Goal: Information Seeking & Learning: Learn about a topic

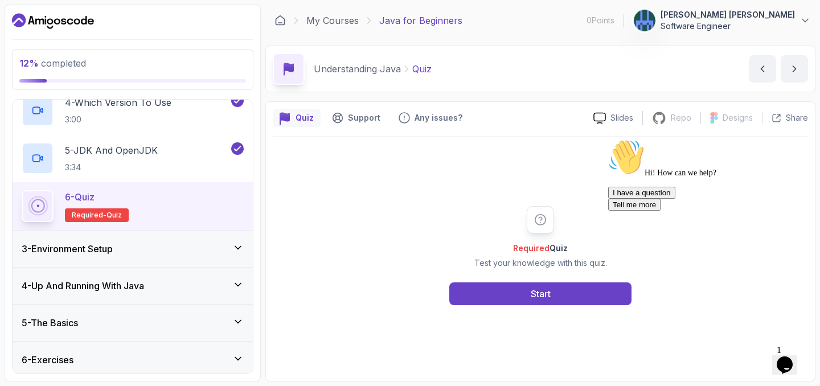
scroll to position [271, 0]
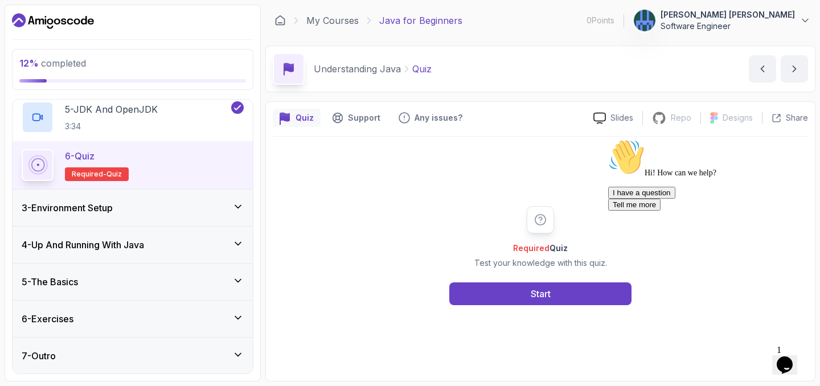
click at [172, 202] on div "3 - Environment Setup" at bounding box center [133, 208] width 222 height 14
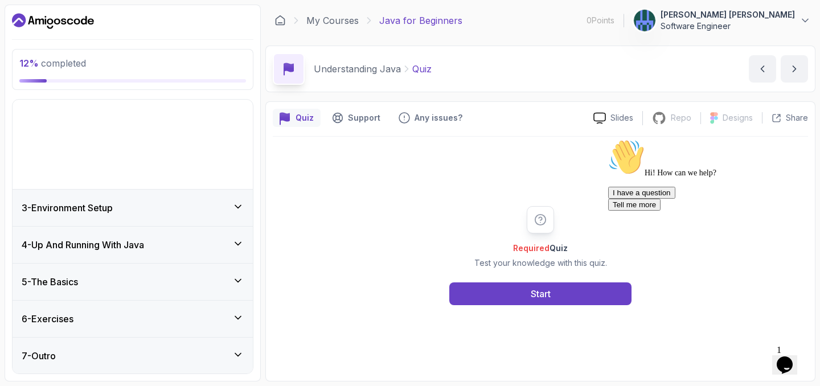
scroll to position [0, 0]
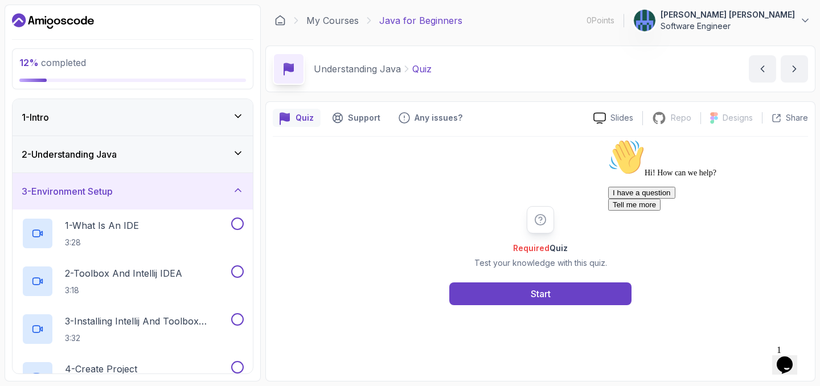
click at [172, 189] on div "3 - Environment Setup" at bounding box center [133, 191] width 222 height 14
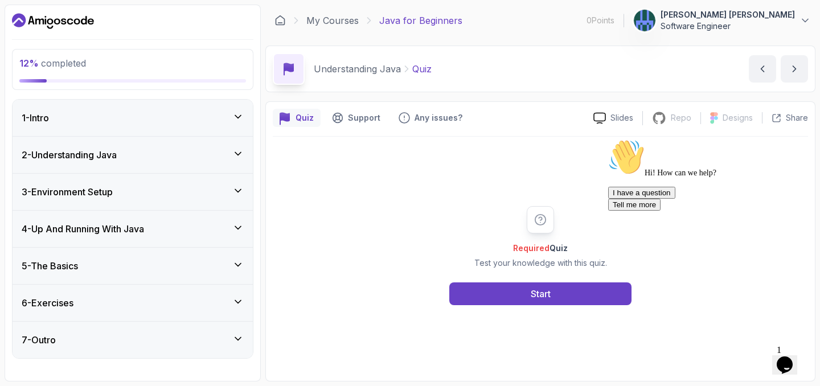
click at [163, 227] on div "4 - Up And Running With Java" at bounding box center [133, 229] width 222 height 14
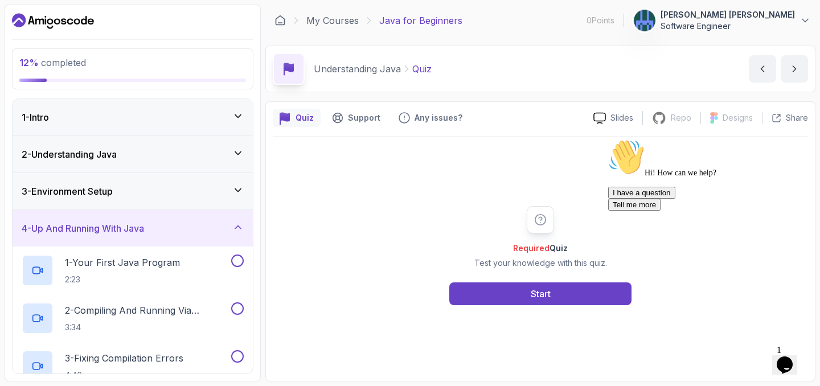
click at [163, 227] on div "4 - Up And Running With Java" at bounding box center [133, 228] width 222 height 14
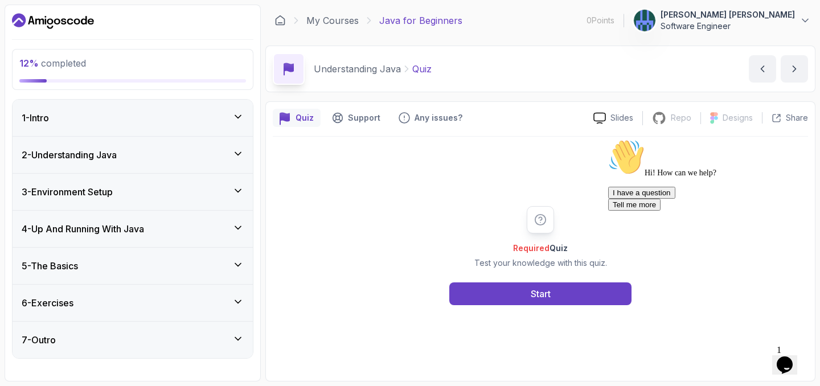
click at [163, 227] on div "4 - Up And Running With Java" at bounding box center [133, 229] width 222 height 14
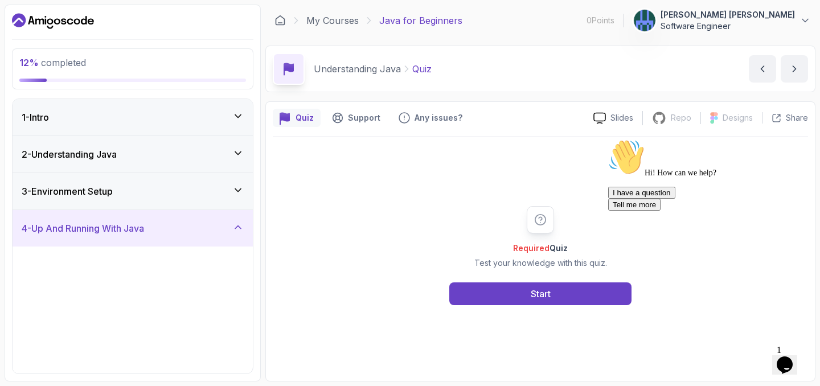
click at [163, 227] on div "4 - Up And Running With Java" at bounding box center [133, 228] width 222 height 14
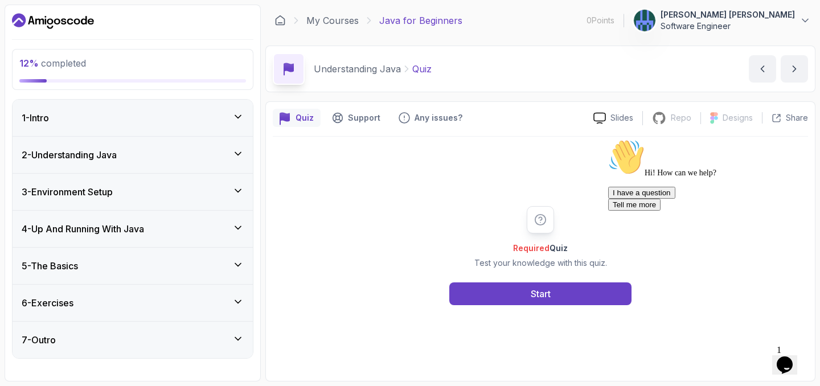
click at [149, 285] on div "6 - Exercises" at bounding box center [133, 303] width 240 height 36
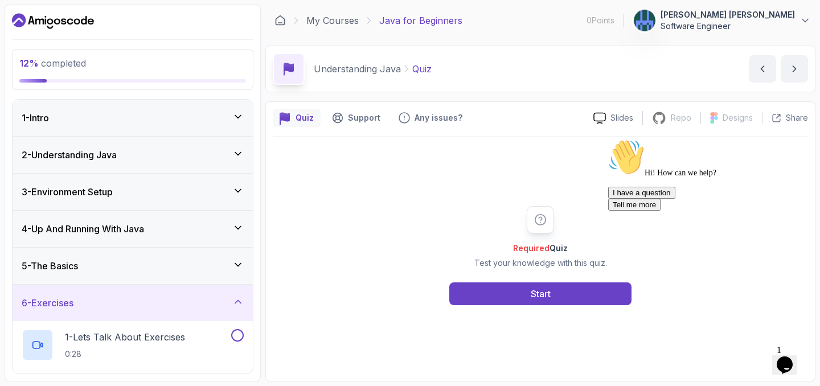
click at [149, 278] on div "5 - The Basics" at bounding box center [133, 266] width 240 height 36
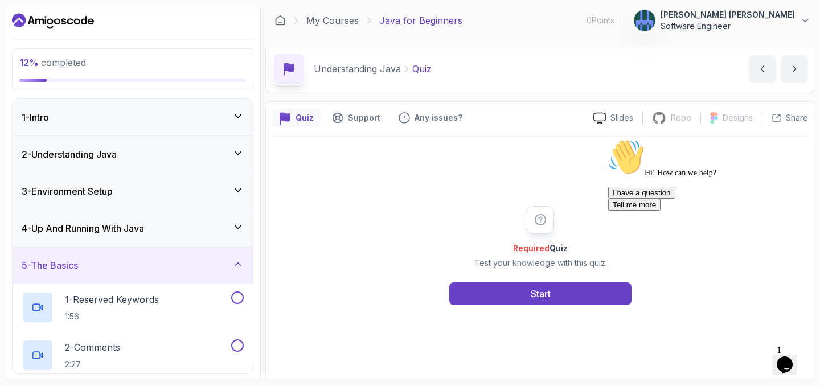
click at [149, 278] on div "5 - The Basics" at bounding box center [133, 265] width 240 height 36
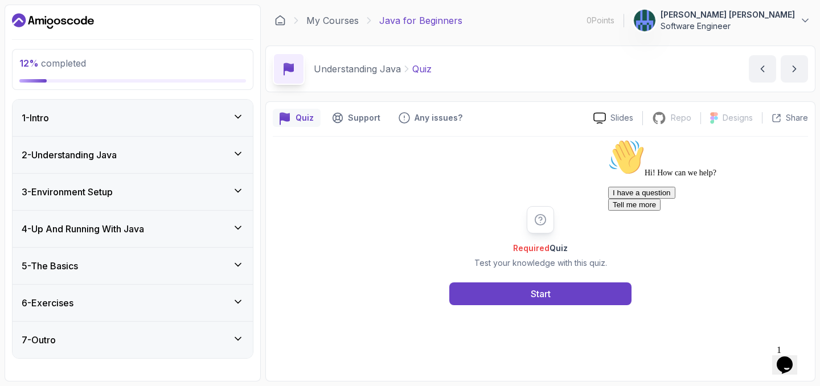
click at [149, 298] on div "6 - Exercises" at bounding box center [133, 303] width 222 height 14
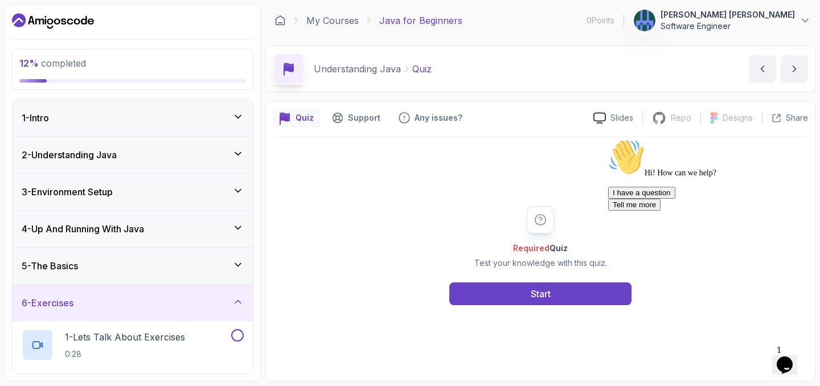
click at [149, 298] on div "6 - Exercises" at bounding box center [133, 303] width 222 height 14
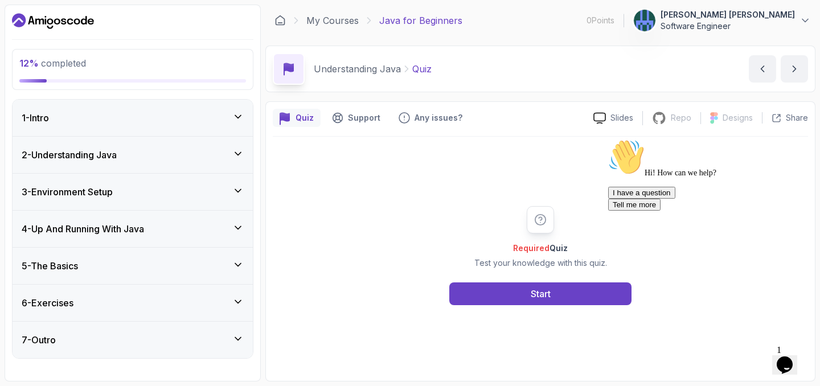
click at [161, 340] on div "7 - Outro" at bounding box center [133, 340] width 222 height 14
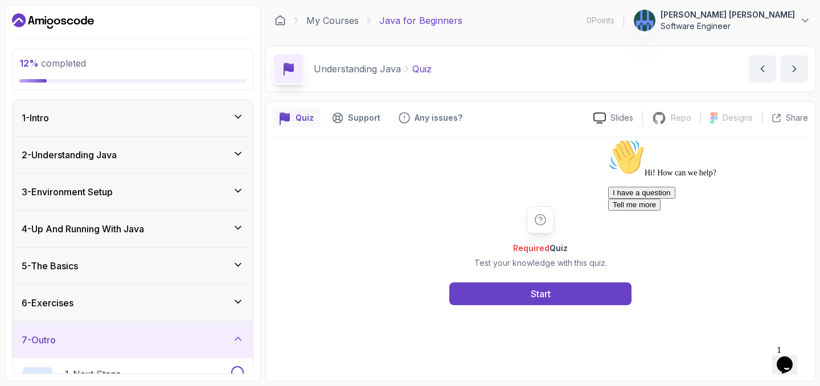
click at [161, 340] on div "7 - Outro" at bounding box center [133, 340] width 222 height 14
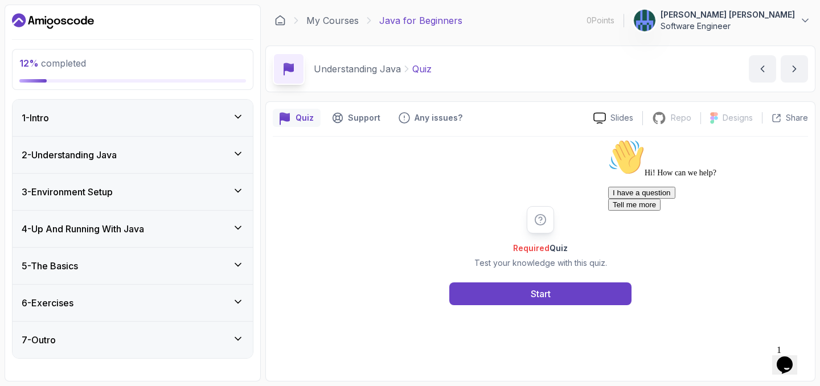
click at [162, 269] on div "5 - The Basics" at bounding box center [133, 266] width 222 height 14
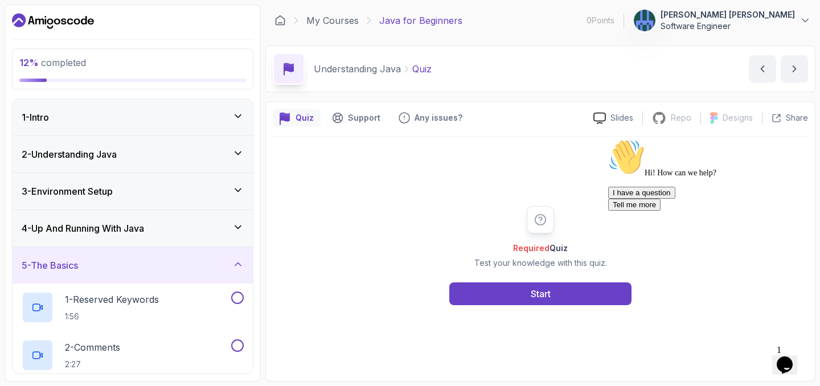
click at [162, 269] on div "5 - The Basics" at bounding box center [133, 265] width 222 height 14
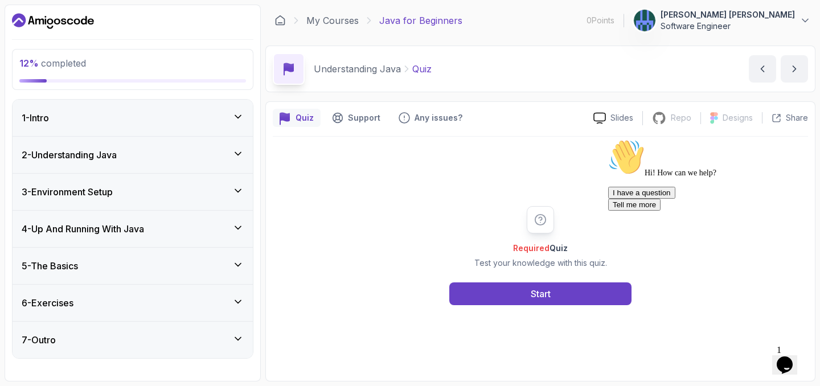
click at [144, 229] on h3 "4 - Up And Running With Java" at bounding box center [83, 229] width 122 height 14
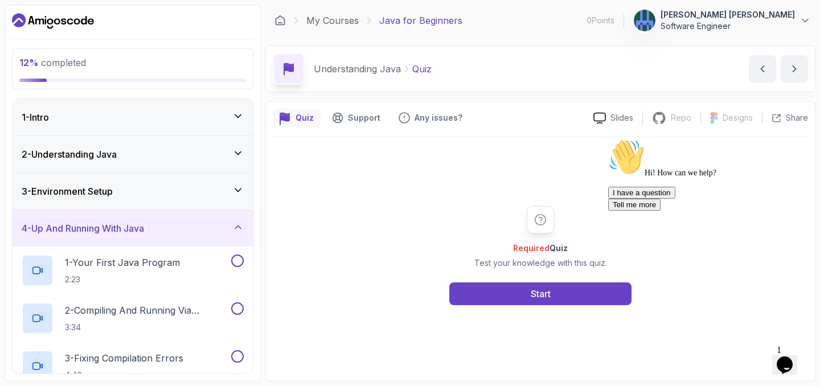
click at [144, 229] on h3 "4 - Up And Running With Java" at bounding box center [83, 228] width 122 height 14
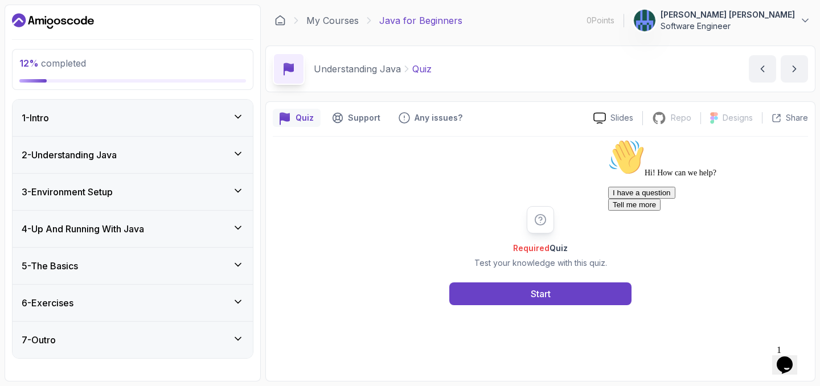
click at [158, 198] on div "3 - Environment Setup" at bounding box center [133, 192] width 222 height 14
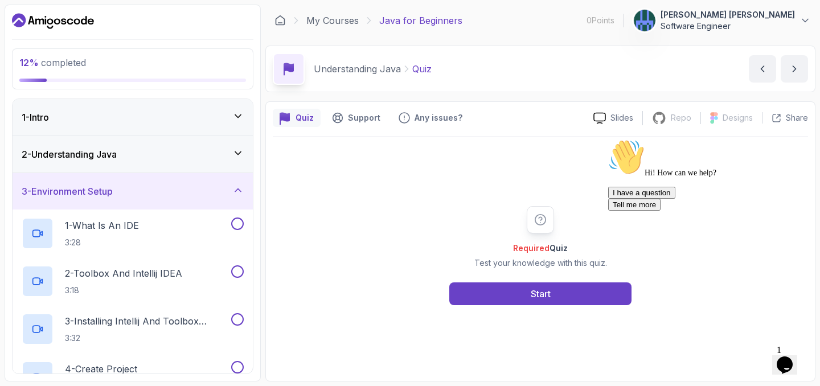
click at [158, 198] on div "3 - Environment Setup" at bounding box center [133, 191] width 222 height 14
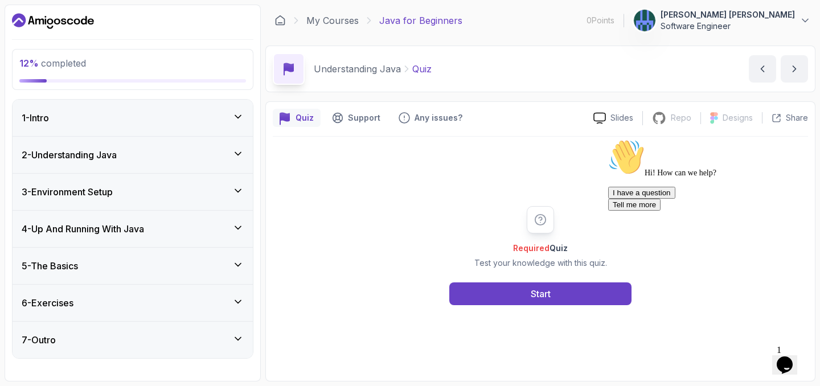
click at [150, 150] on div "2 - Understanding Java" at bounding box center [133, 155] width 222 height 14
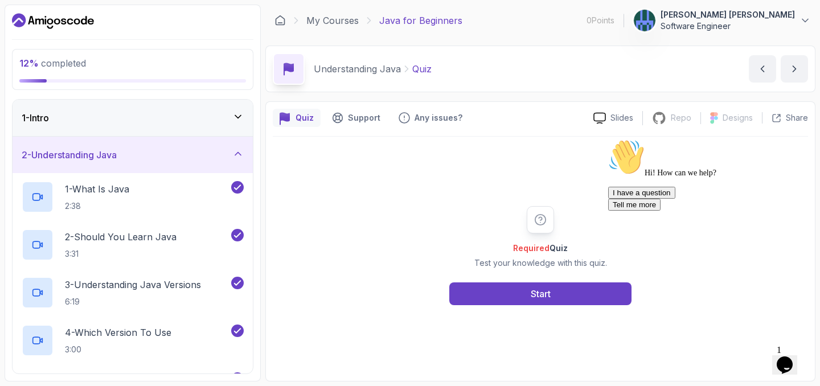
click at [150, 150] on div "2 - Understanding Java" at bounding box center [133, 155] width 222 height 14
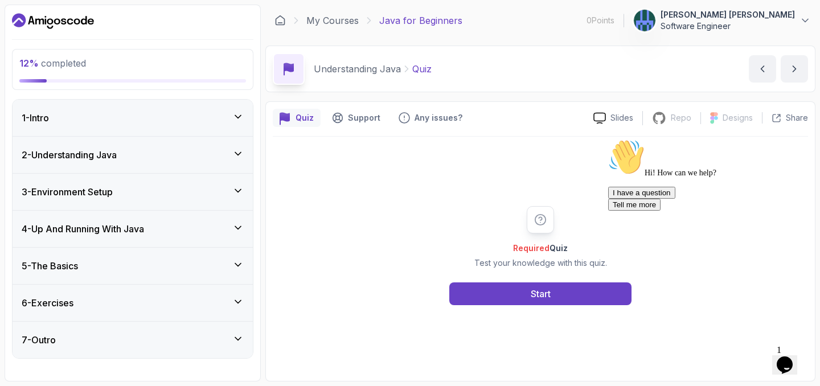
click at [153, 188] on div "3 - Environment Setup" at bounding box center [133, 192] width 222 height 14
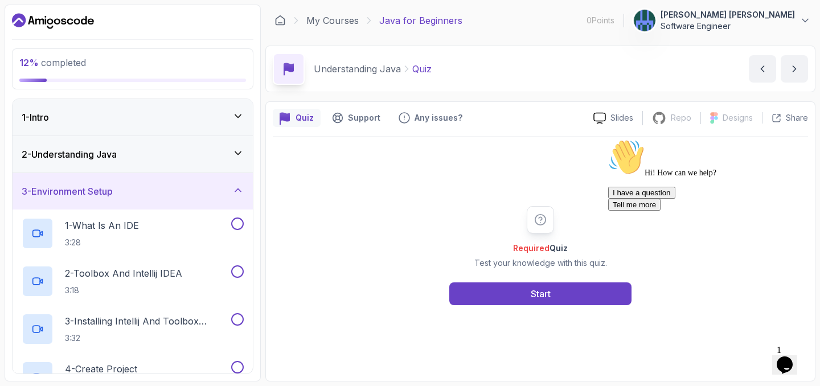
click at [153, 188] on div "3 - Environment Setup" at bounding box center [133, 191] width 222 height 14
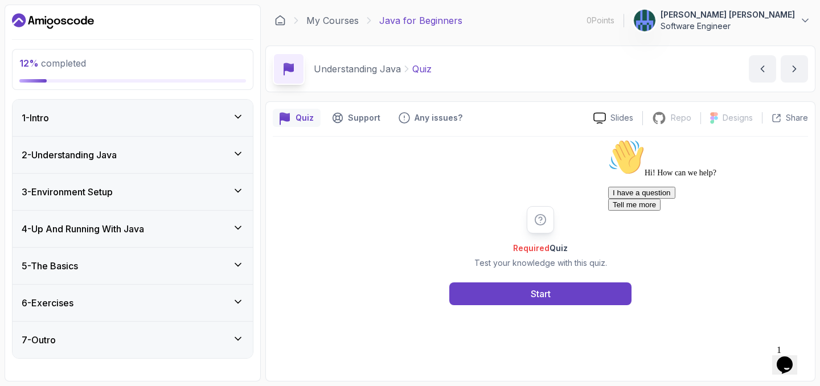
click at [156, 228] on div "4 - Up And Running With Java" at bounding box center [133, 229] width 222 height 14
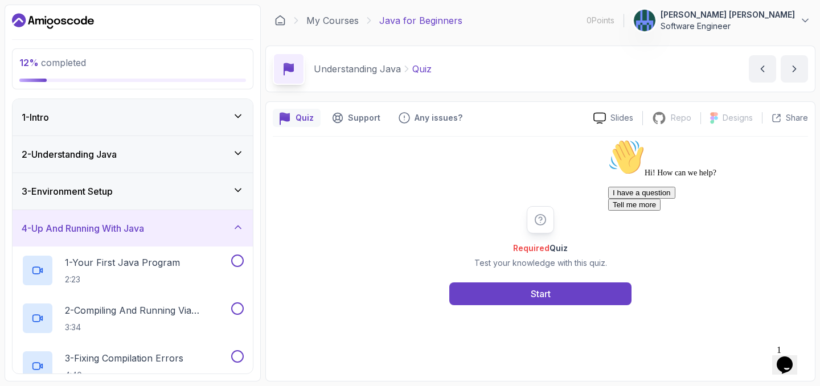
click at [156, 228] on div "4 - Up And Running With Java" at bounding box center [133, 228] width 222 height 14
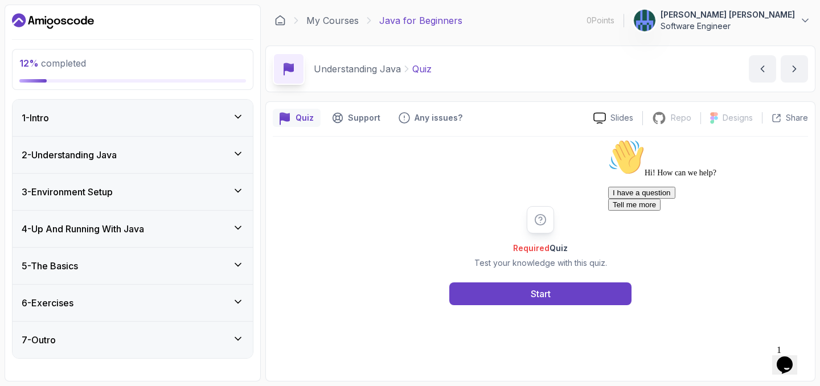
click at [149, 272] on div "5 - The Basics" at bounding box center [133, 266] width 222 height 14
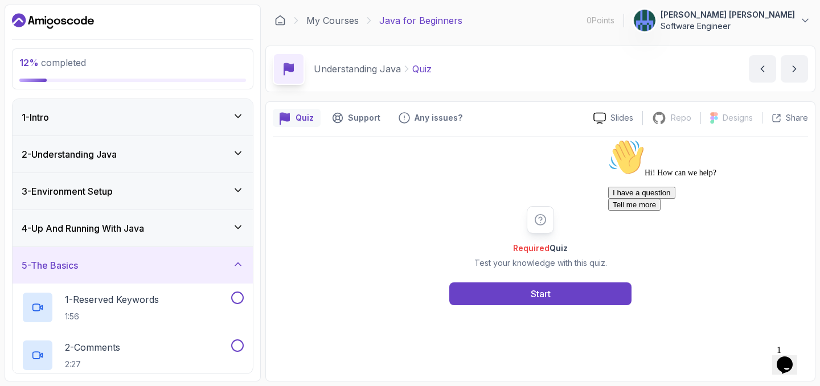
click at [149, 272] on div "5 - The Basics" at bounding box center [133, 265] width 222 height 14
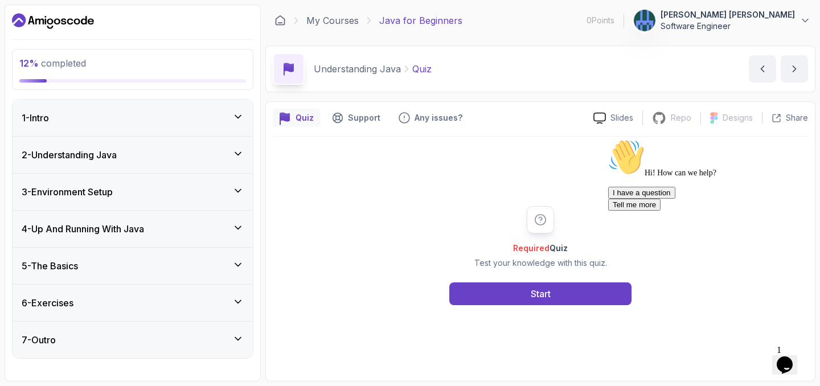
click at [150, 307] on div "6 - Exercises" at bounding box center [133, 303] width 222 height 14
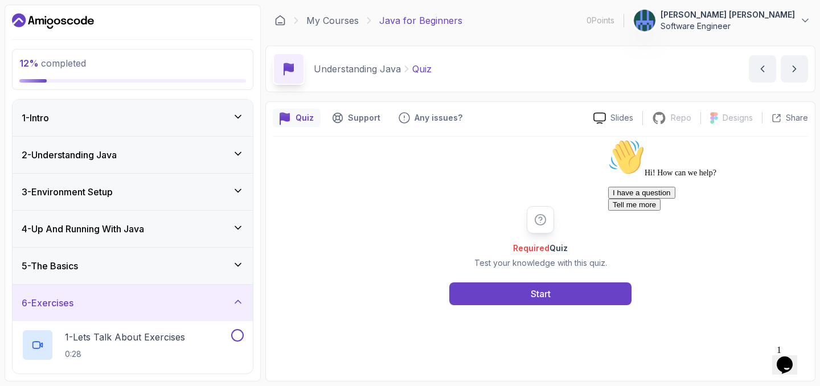
click at [150, 307] on div "6 - Exercises" at bounding box center [133, 303] width 222 height 14
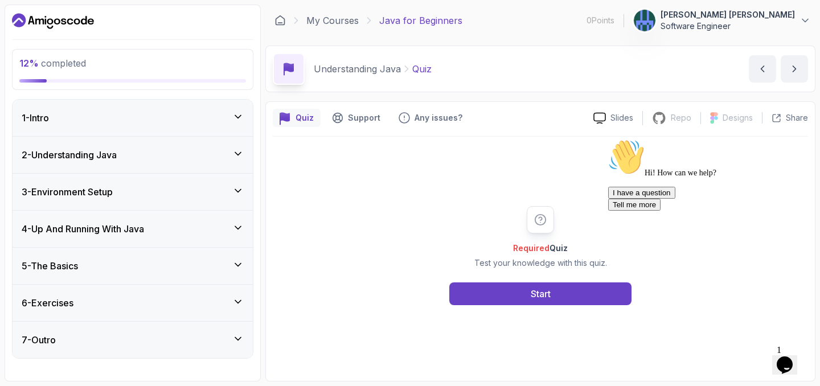
click at [191, 302] on div "6 - Exercises" at bounding box center [133, 303] width 222 height 14
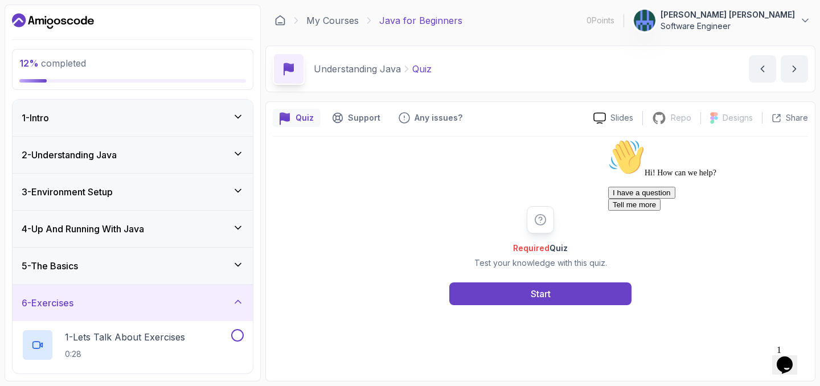
click at [191, 302] on div "6 - Exercises" at bounding box center [133, 303] width 222 height 14
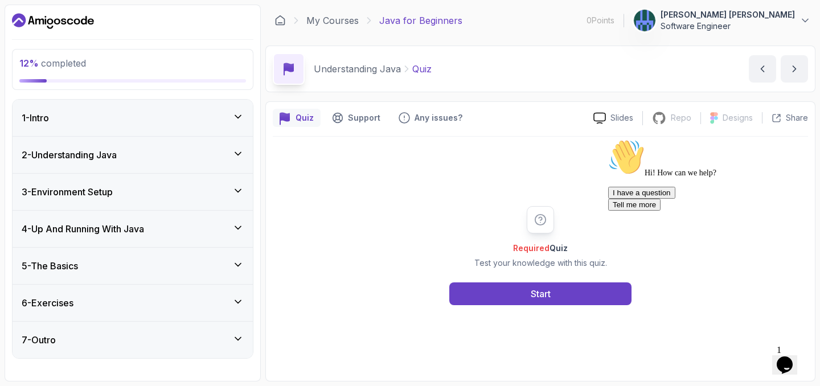
click at [193, 338] on div "7 - Outro" at bounding box center [133, 340] width 222 height 14
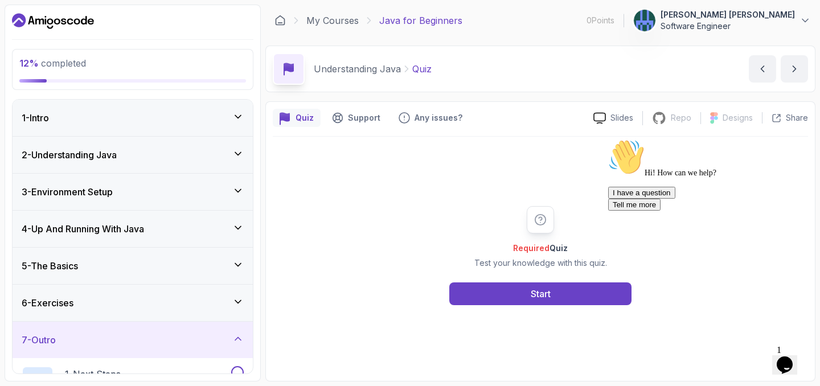
click at [193, 338] on div "7 - Outro" at bounding box center [133, 340] width 222 height 14
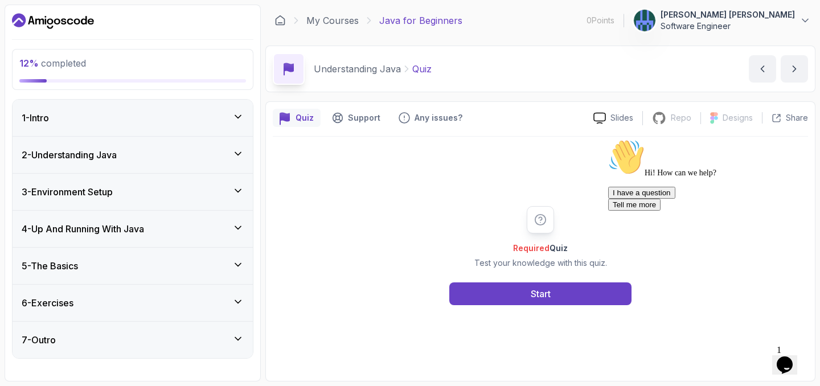
click at [198, 117] on div "1 - Intro" at bounding box center [133, 118] width 222 height 14
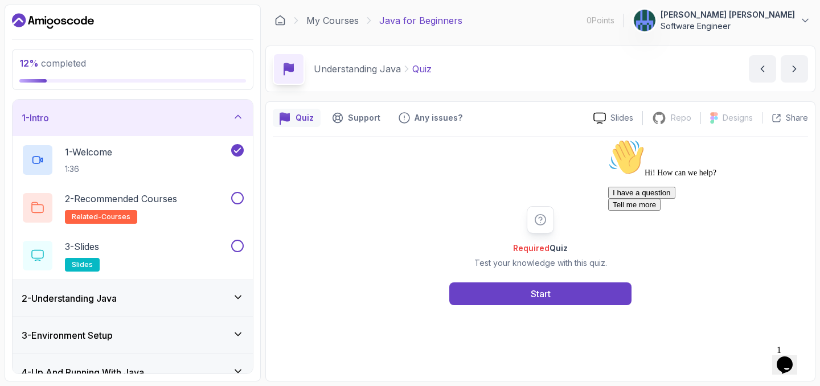
click at [198, 117] on div "1 - Intro" at bounding box center [133, 118] width 222 height 14
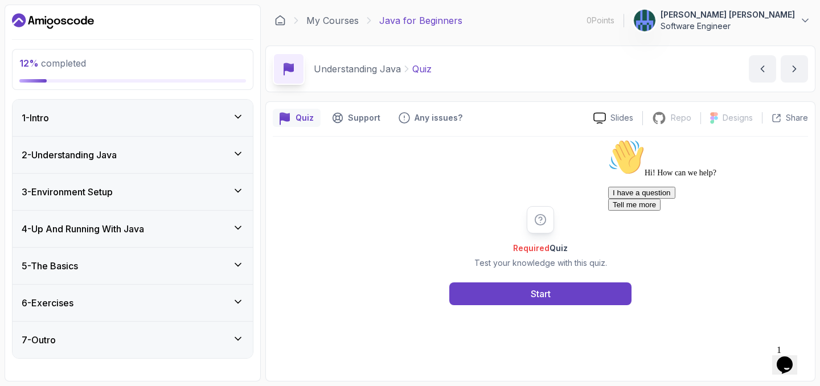
click at [201, 144] on div "2 - Understanding Java" at bounding box center [133, 155] width 240 height 36
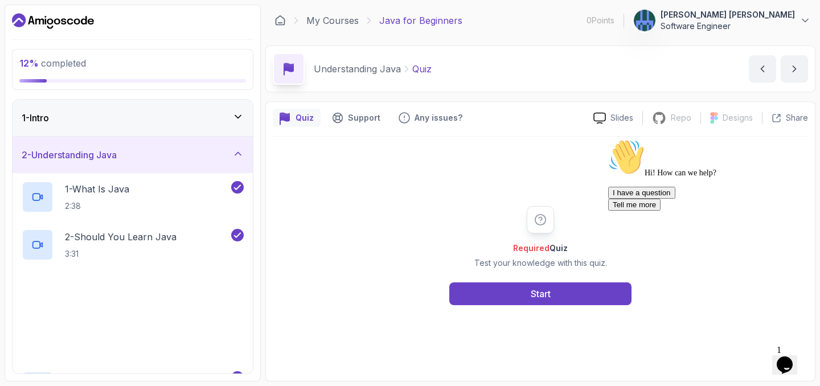
click at [201, 144] on div "2 - Understanding Java" at bounding box center [133, 155] width 240 height 36
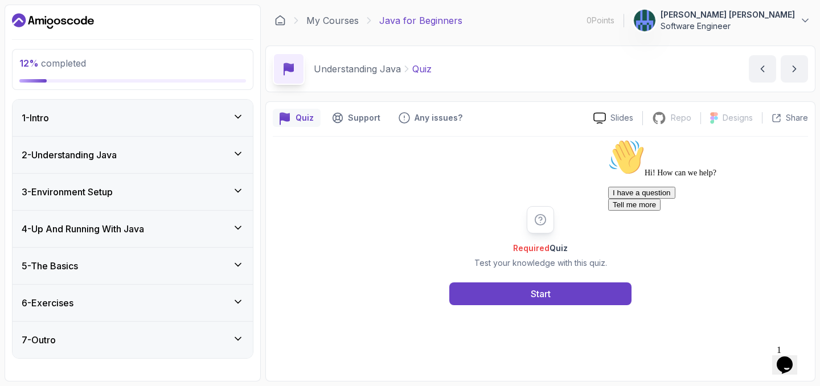
click at [188, 193] on div "3 - Environment Setup" at bounding box center [133, 192] width 222 height 14
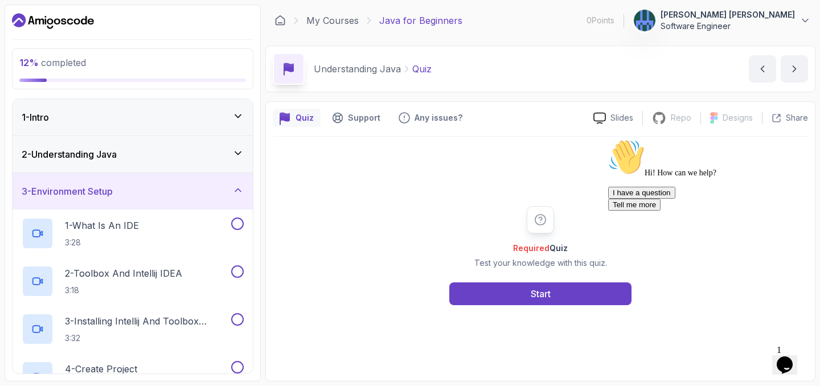
click at [188, 193] on div "3 - Environment Setup" at bounding box center [133, 191] width 222 height 14
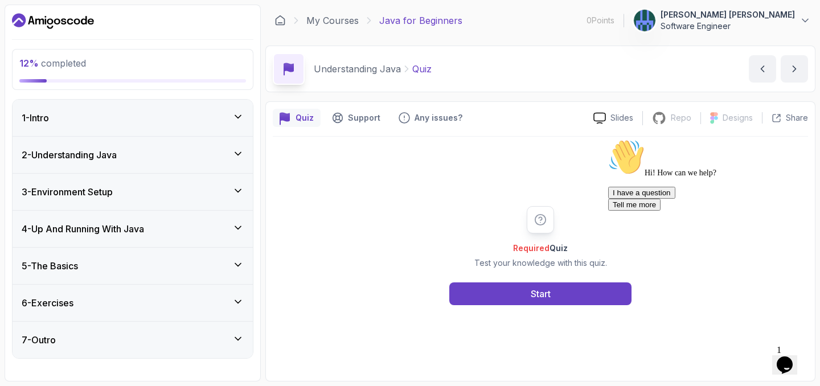
click at [187, 227] on div "4 - Up And Running With Java" at bounding box center [133, 229] width 222 height 14
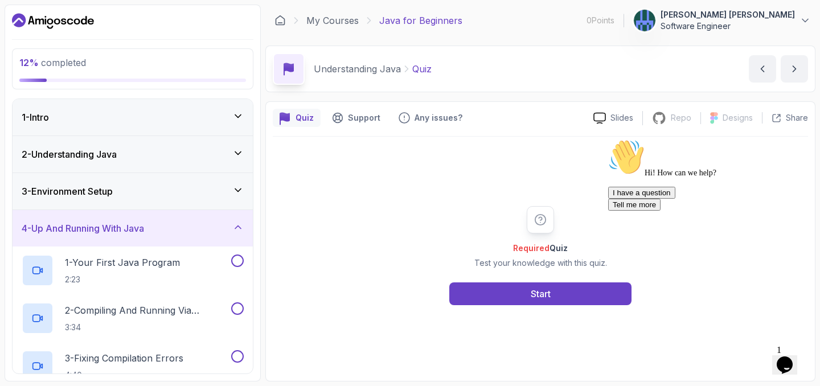
click at [187, 227] on div "4 - Up And Running With Java" at bounding box center [133, 228] width 222 height 14
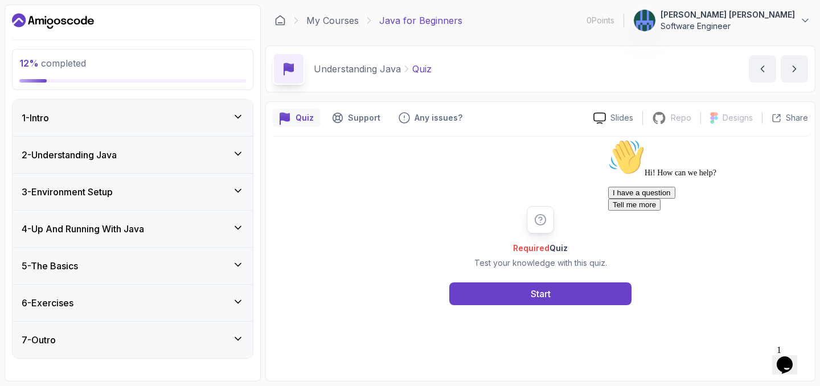
click at [176, 265] on div "5 - The Basics" at bounding box center [133, 266] width 222 height 14
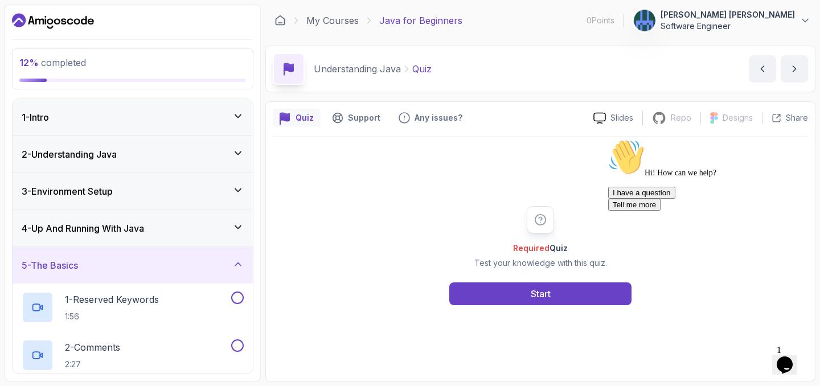
click at [176, 265] on div "5 - The Basics" at bounding box center [133, 265] width 222 height 14
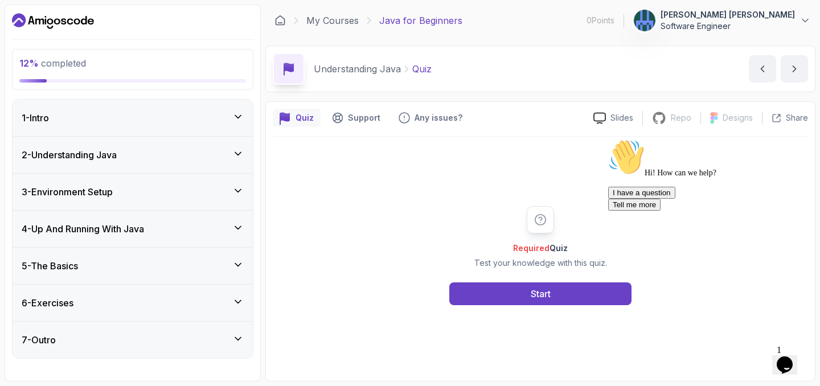
click at [608, 139] on icon "Chat attention grabber" at bounding box center [608, 139] width 0 height 0
